Goal: Task Accomplishment & Management: Use online tool/utility

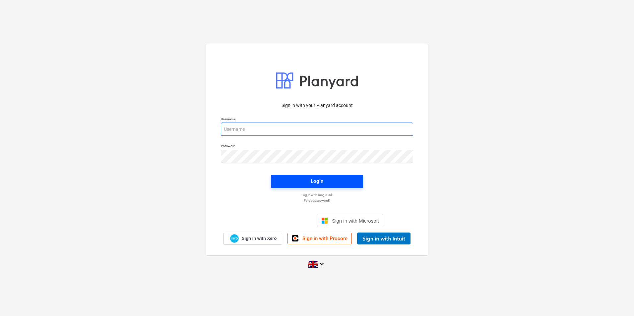
type input "[PERSON_NAME][EMAIL_ADDRESS][DOMAIN_NAME]"
click at [295, 183] on span "Login" at bounding box center [317, 181] width 76 height 9
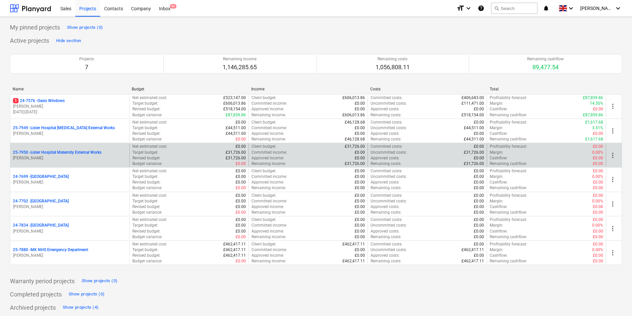
scroll to position [2, 0]
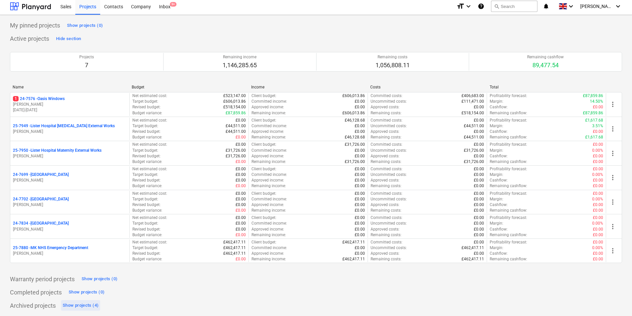
click at [75, 307] on div "Show projects (4)" at bounding box center [81, 306] width 36 height 8
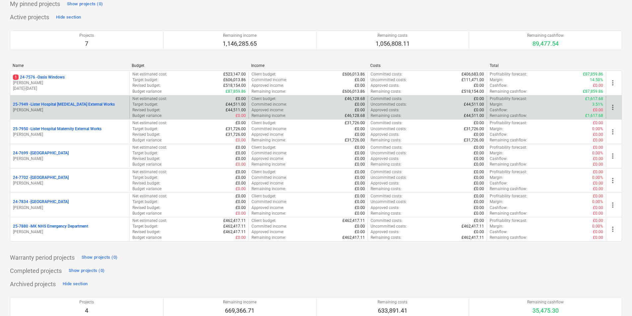
scroll to position [0, 0]
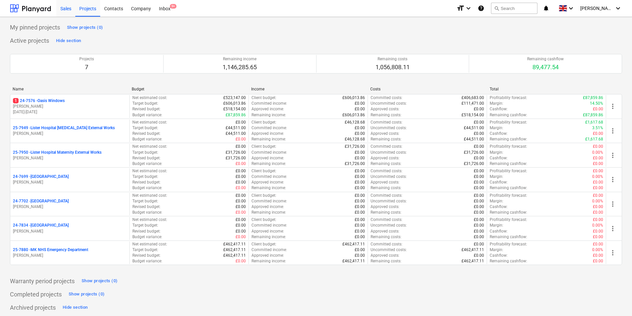
click at [65, 13] on div "Sales" at bounding box center [65, 8] width 19 height 17
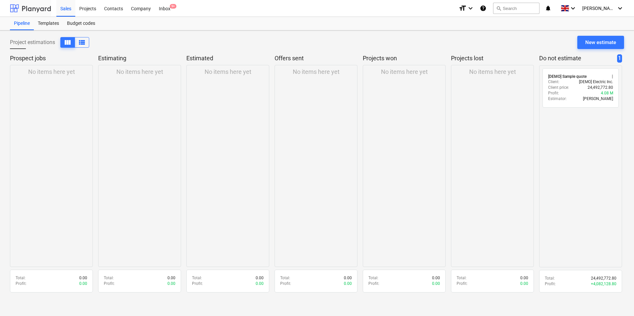
click at [29, 15] on div at bounding box center [30, 8] width 41 height 17
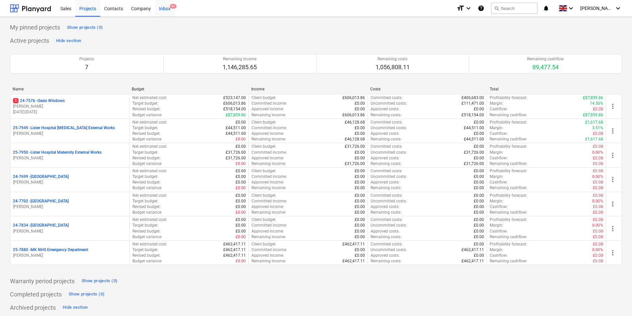
click at [168, 13] on div "Inbox 9+" at bounding box center [165, 8] width 20 height 17
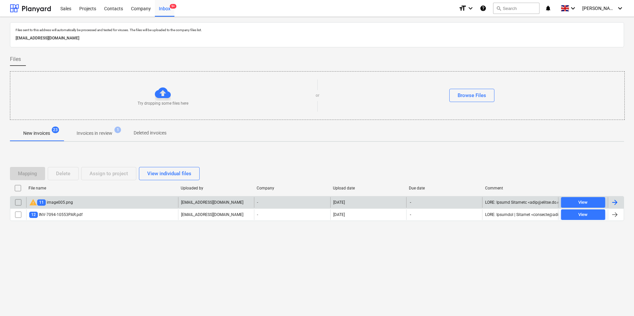
click at [97, 203] on div "warning 11 image005.png" at bounding box center [102, 202] width 152 height 11
